Goal: Transaction & Acquisition: Purchase product/service

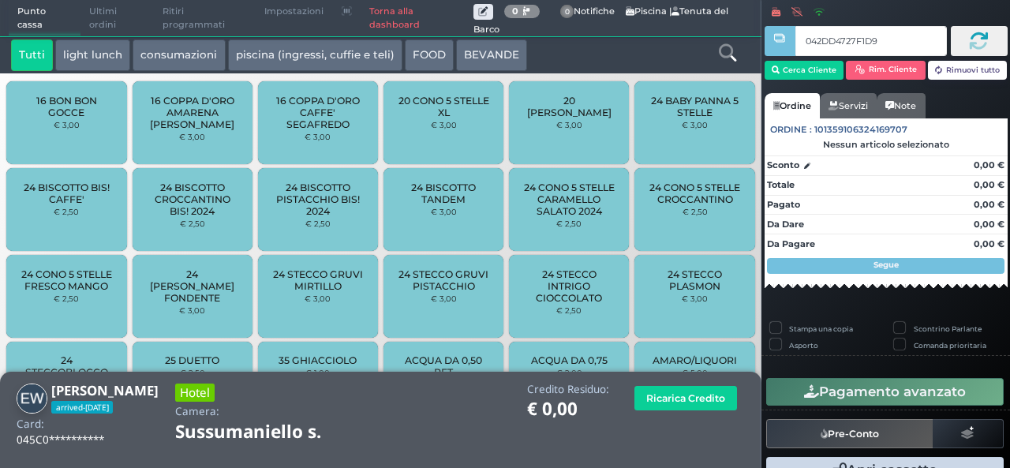
type input "042DD4727F1D91"
click at [733, 53] on icon at bounding box center [727, 52] width 17 height 17
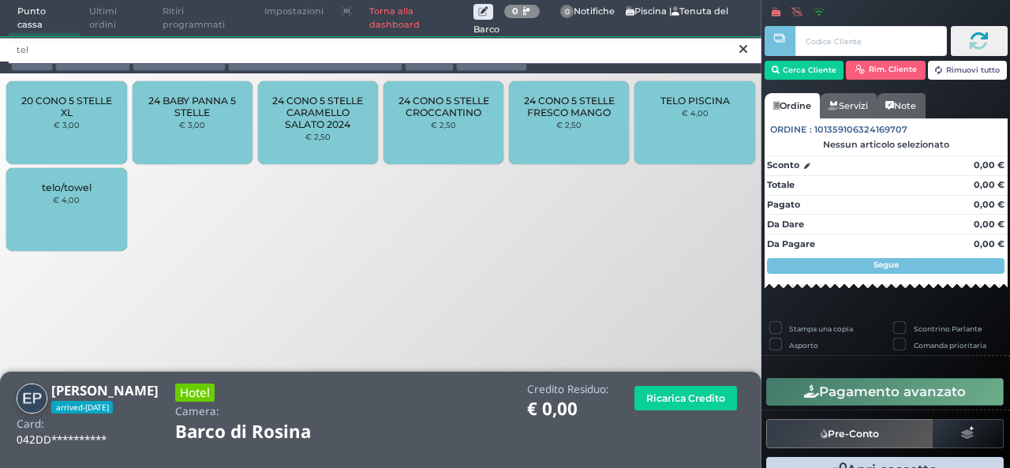
type input "tel"
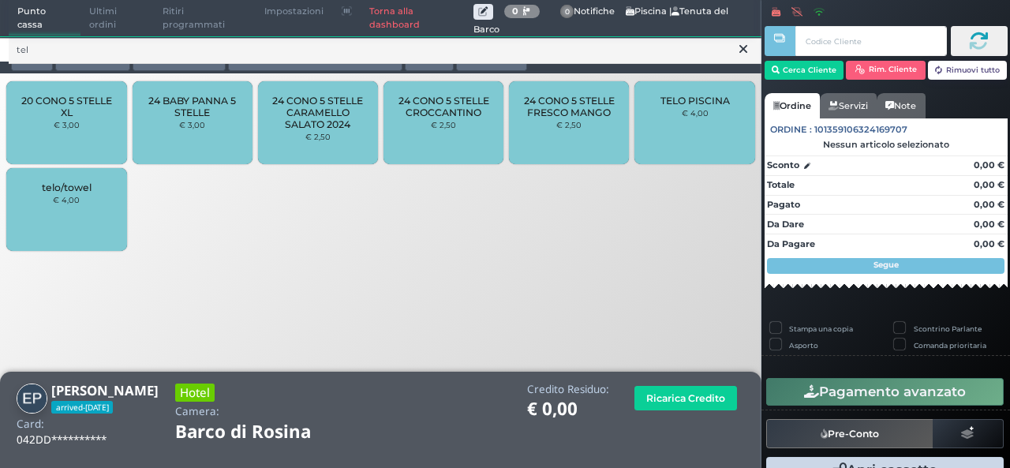
click at [62, 200] on small "€ 4,00" at bounding box center [66, 199] width 27 height 9
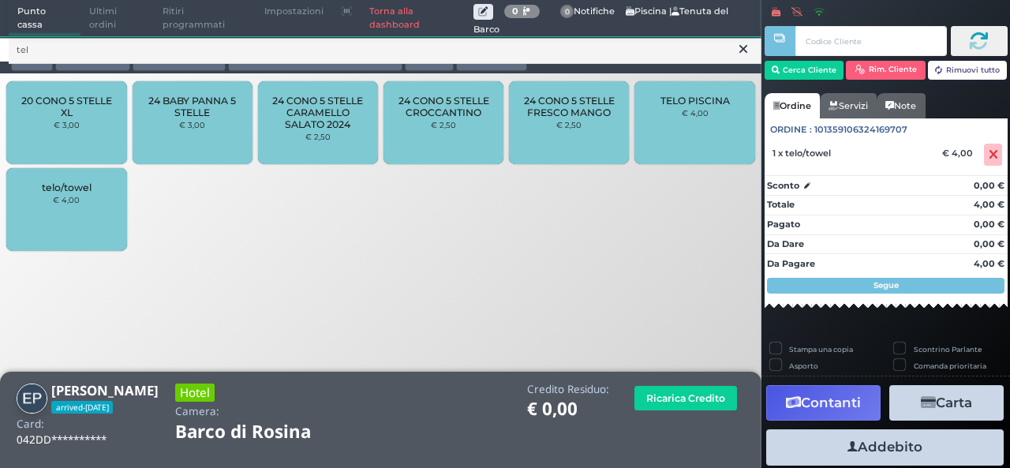
click at [62, 200] on small "€ 4,00" at bounding box center [66, 199] width 27 height 9
click at [898, 450] on button "Addebito" at bounding box center [884, 447] width 237 height 36
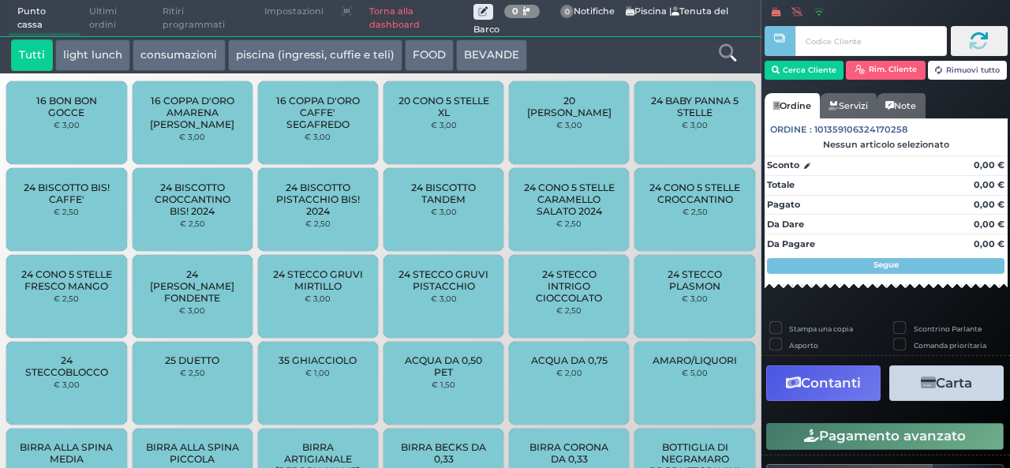
click at [898, 450] on button "Pagamento avanzato" at bounding box center [884, 436] width 237 height 27
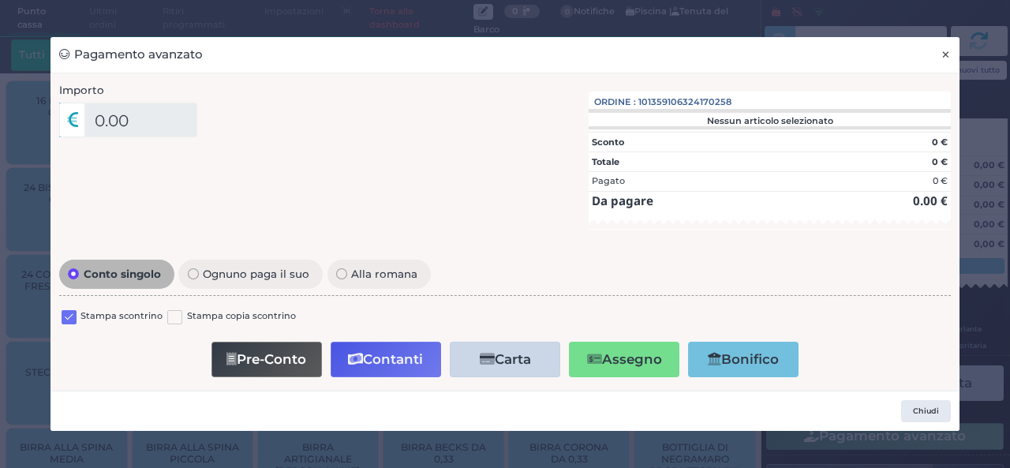
click at [936, 51] on button "×" at bounding box center [946, 55] width 28 height 36
